Goal: Transaction & Acquisition: Purchase product/service

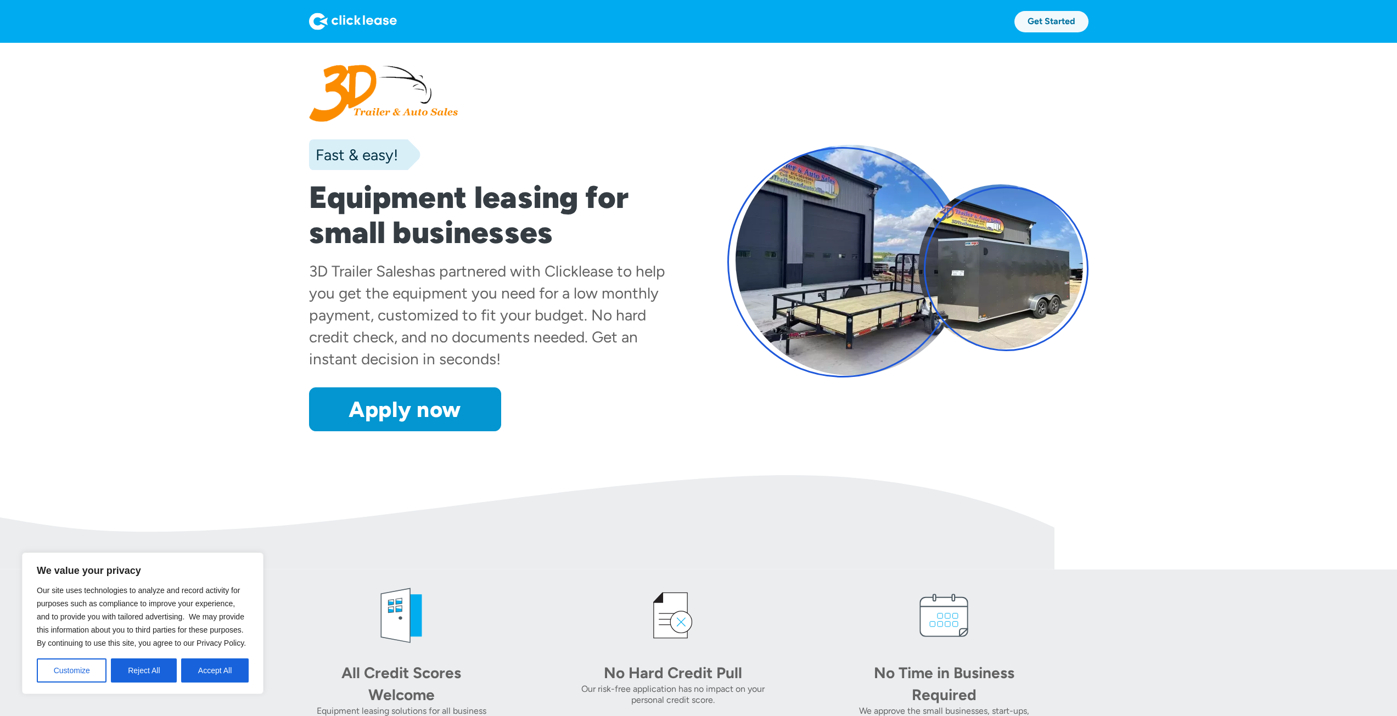
click at [1063, 19] on link "Get Started" at bounding box center [1051, 21] width 74 height 21
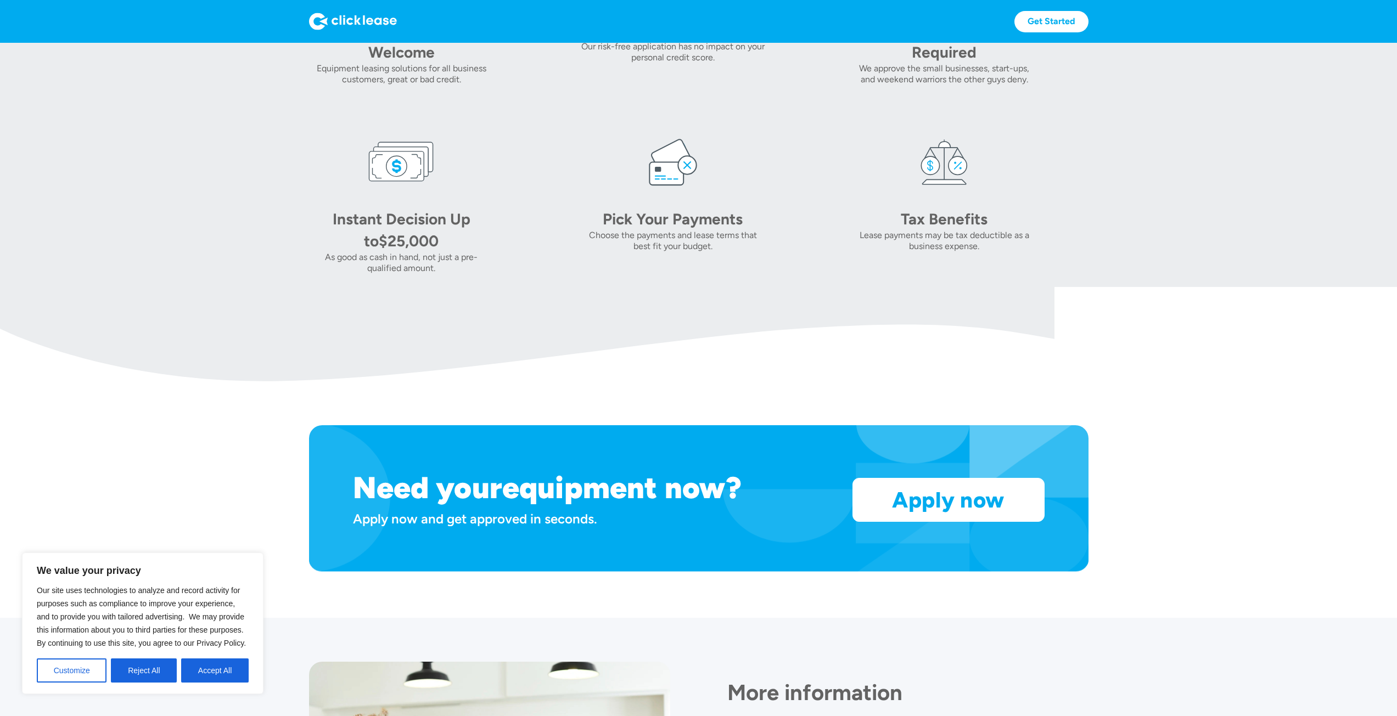
scroll to position [515, 0]
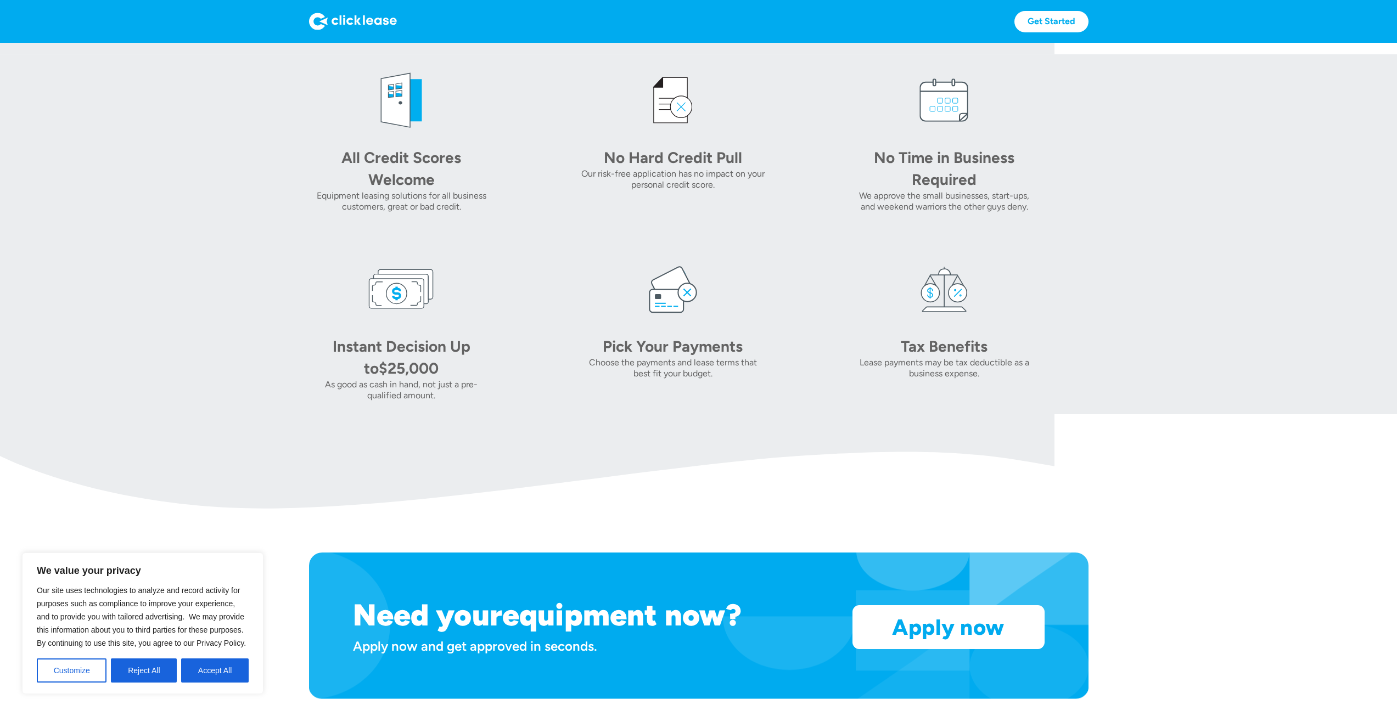
click at [370, 29] on img at bounding box center [353, 22] width 88 height 18
click at [373, 14] on img at bounding box center [353, 22] width 88 height 18
click at [360, 19] on img at bounding box center [353, 22] width 88 height 18
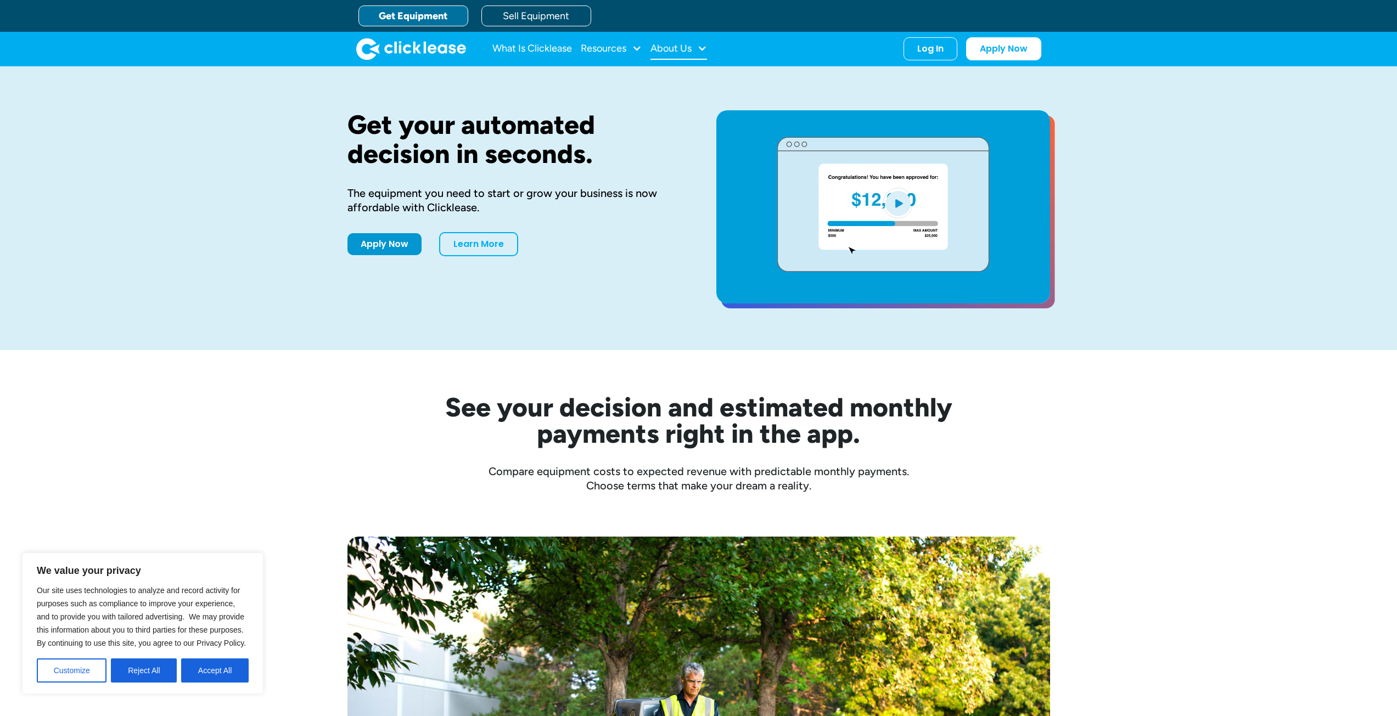
click at [660, 48] on div "About Us" at bounding box center [670, 48] width 41 height 0
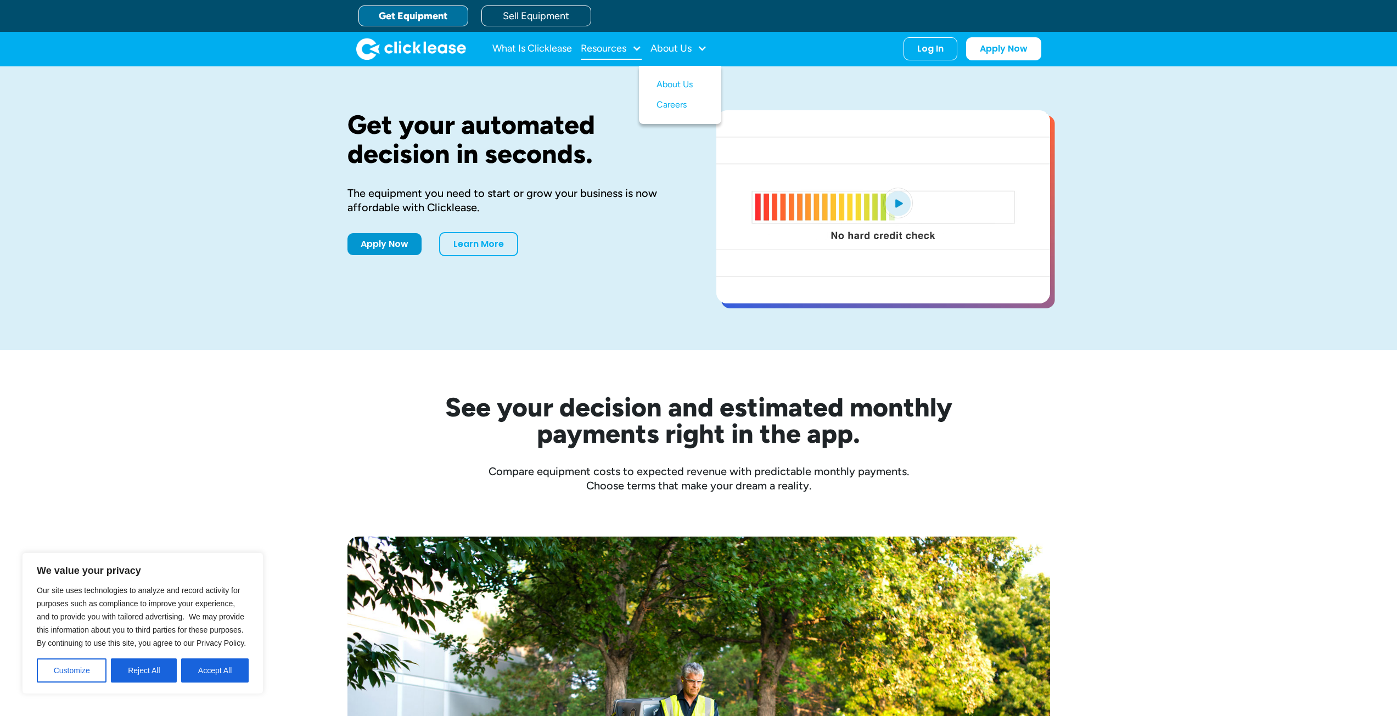
click at [634, 43] on div at bounding box center [637, 48] width 10 height 10
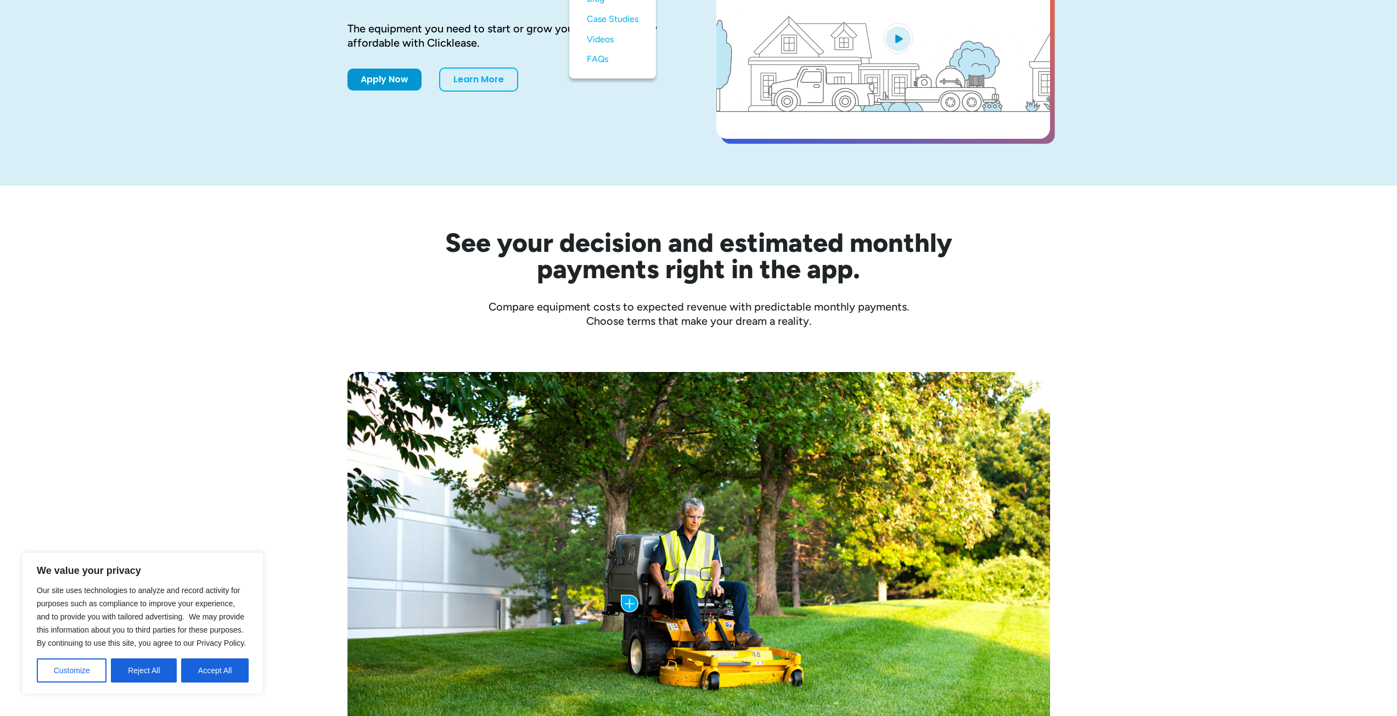
click at [257, 334] on div "Cost of the Trailer: $5,799.00 Monthly Payment: as low as $200 /mo with Clickle…" at bounding box center [698, 606] width 1397 height 557
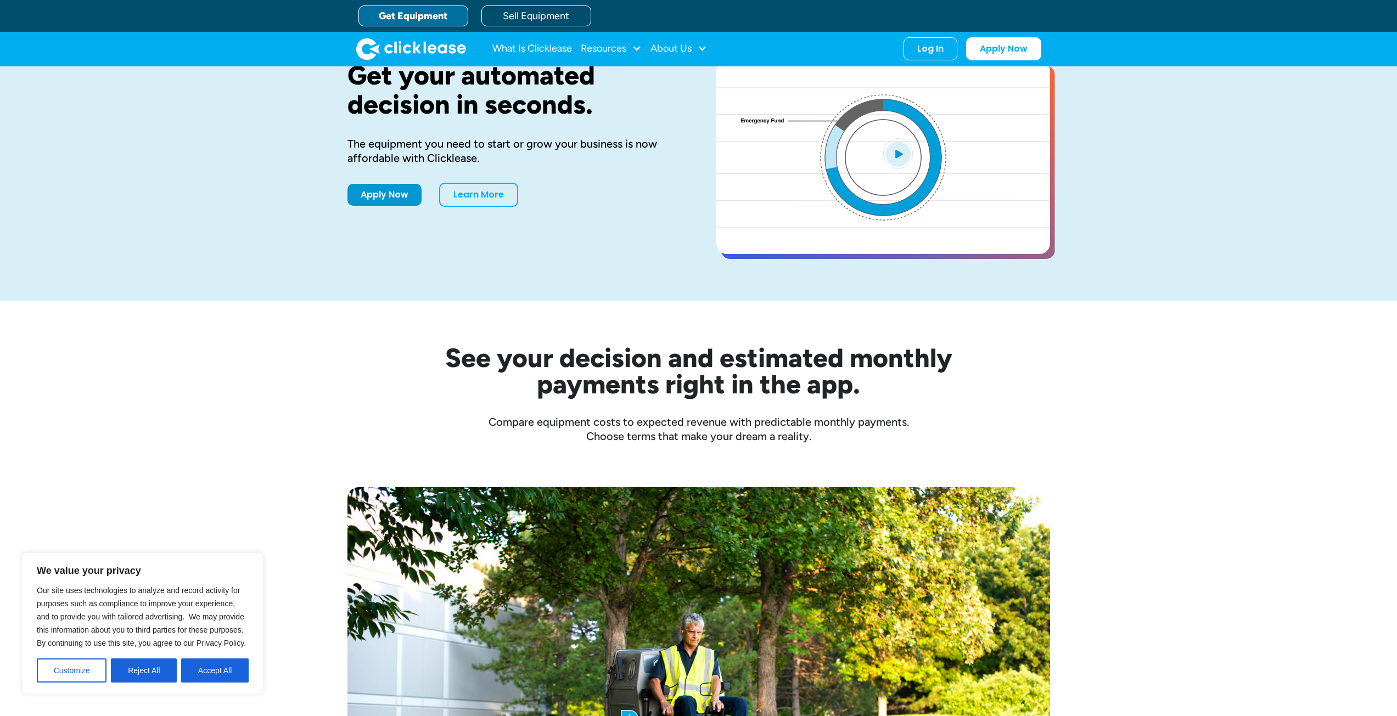
drag, startPoint x: 293, startPoint y: 396, endPoint x: 274, endPoint y: 205, distance: 192.5
